Goal: Information Seeking & Learning: Understand process/instructions

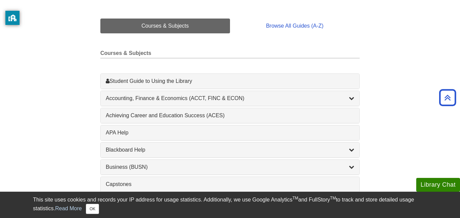
scroll to position [155, 0]
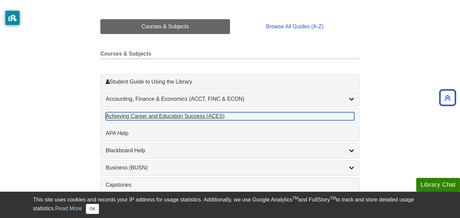
click at [207, 119] on div "Achieving Career and Education Success (ACES) , 1 guides" at bounding box center [230, 116] width 249 height 8
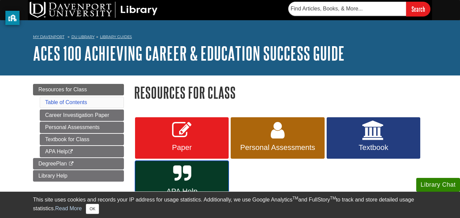
click at [191, 169] on icon at bounding box center [182, 174] width 18 height 20
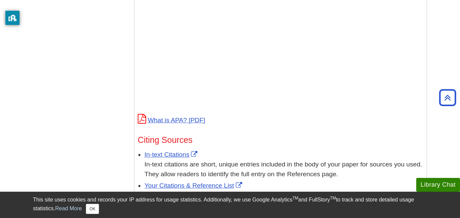
scroll to position [281, 0]
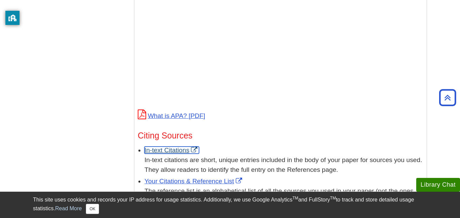
click at [159, 146] on link "In-text Citations" at bounding box center [171, 149] width 55 height 7
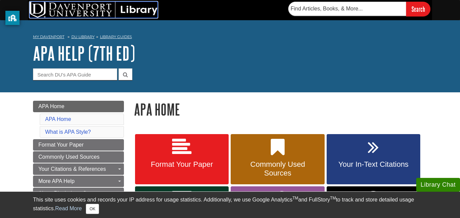
click at [93, 9] on img at bounding box center [94, 10] width 128 height 16
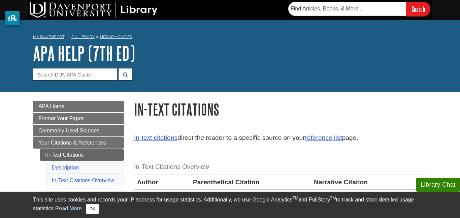
click at [329, 138] on link "reference list" at bounding box center [323, 137] width 37 height 7
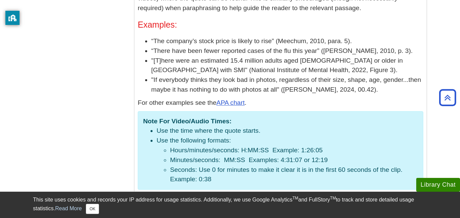
scroll to position [1064, 0]
click at [285, 99] on p "For other examples see the APA chart ." at bounding box center [281, 104] width 286 height 10
click at [88, 210] on button "OK" at bounding box center [92, 209] width 13 height 10
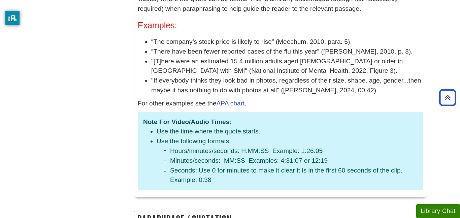
click at [94, 103] on div "Menu APA Home Format Your Paper Commonly Used Sources Your Citations & Referenc…" at bounding box center [230, 142] width 404 height 2228
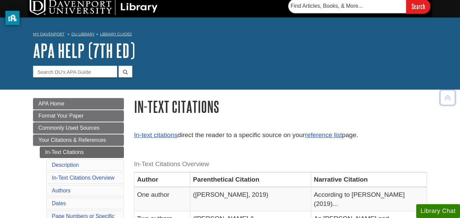
scroll to position [4, 0]
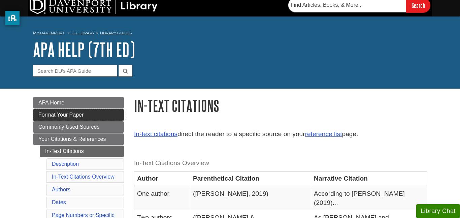
click at [112, 114] on link "Format Your Paper" at bounding box center [78, 114] width 91 height 11
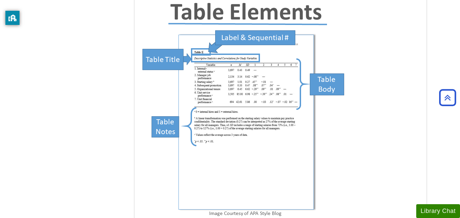
scroll to position [2103, 0]
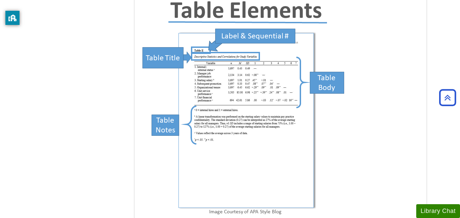
click at [283, 86] on img at bounding box center [244, 106] width 212 height 225
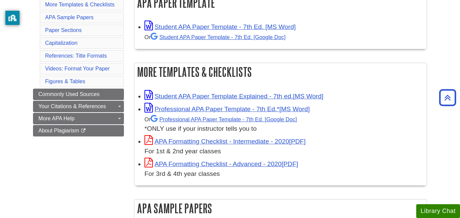
scroll to position [0, 0]
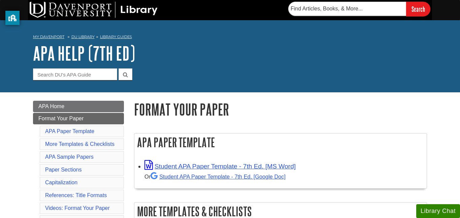
click at [280, 171] on div "Student APA Paper Template - 7th Ed. [MS Word] Or Student APA Paper Template - …" at bounding box center [283, 170] width 279 height 21
click at [260, 108] on h1 "Format Your Paper" at bounding box center [280, 109] width 293 height 17
